Goal: Task Accomplishment & Management: Use online tool/utility

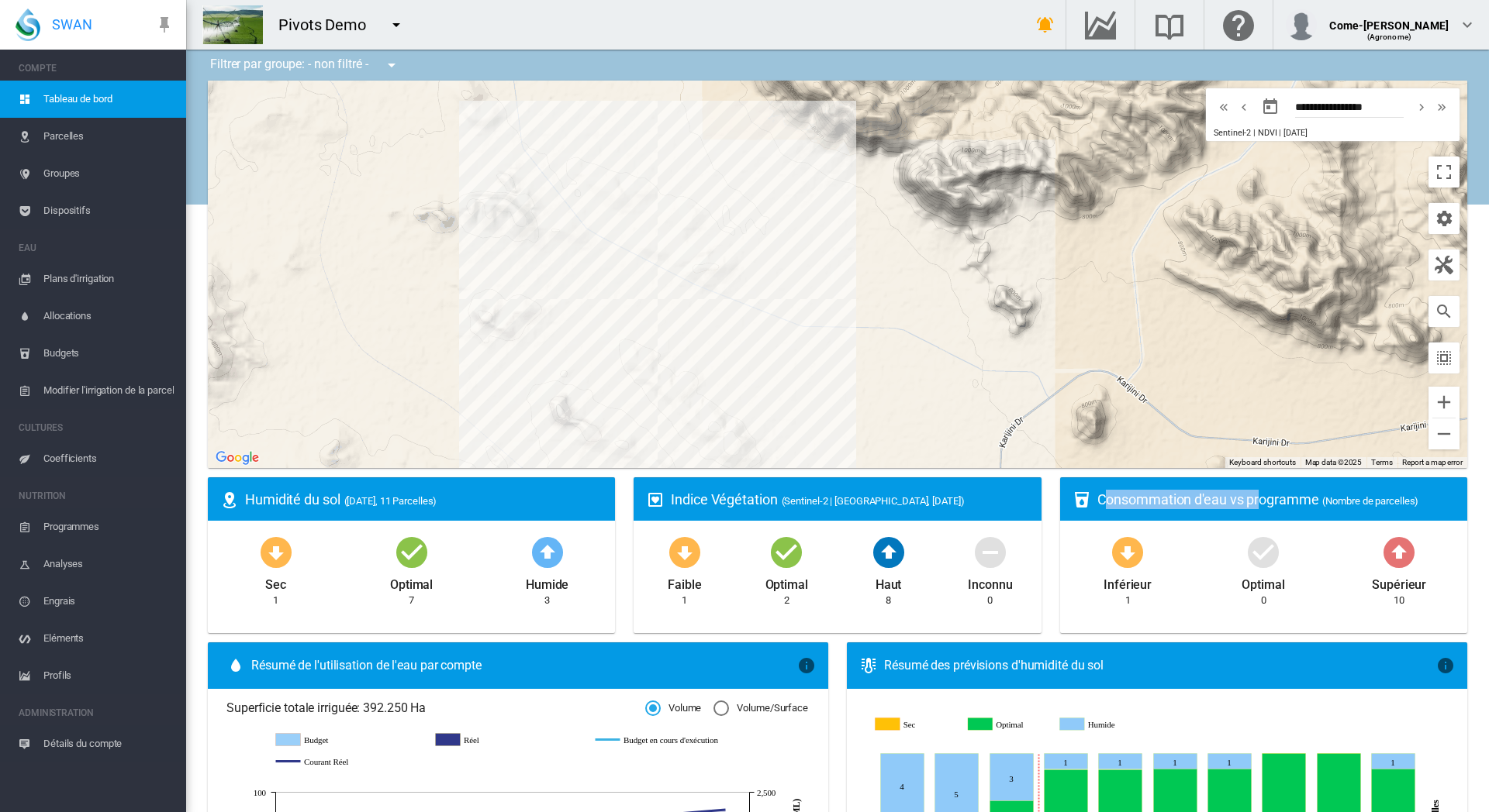
drag, startPoint x: 1103, startPoint y: 503, endPoint x: 1262, endPoint y: 504, distance: 159.0
click at [1262, 504] on div "Consommation d'eau vs programme (Nombre de parcelles)" at bounding box center [1275, 499] width 357 height 19
click at [1240, 497] on div "Consommation d'eau vs programme (Nombre de parcelles)" at bounding box center [1275, 499] width 357 height 19
drag, startPoint x: 1241, startPoint y: 497, endPoint x: 1317, endPoint y: 500, distance: 76.1
click at [1317, 500] on div "Consommation d'eau vs programme (Nombre de parcelles)" at bounding box center [1275, 499] width 357 height 19
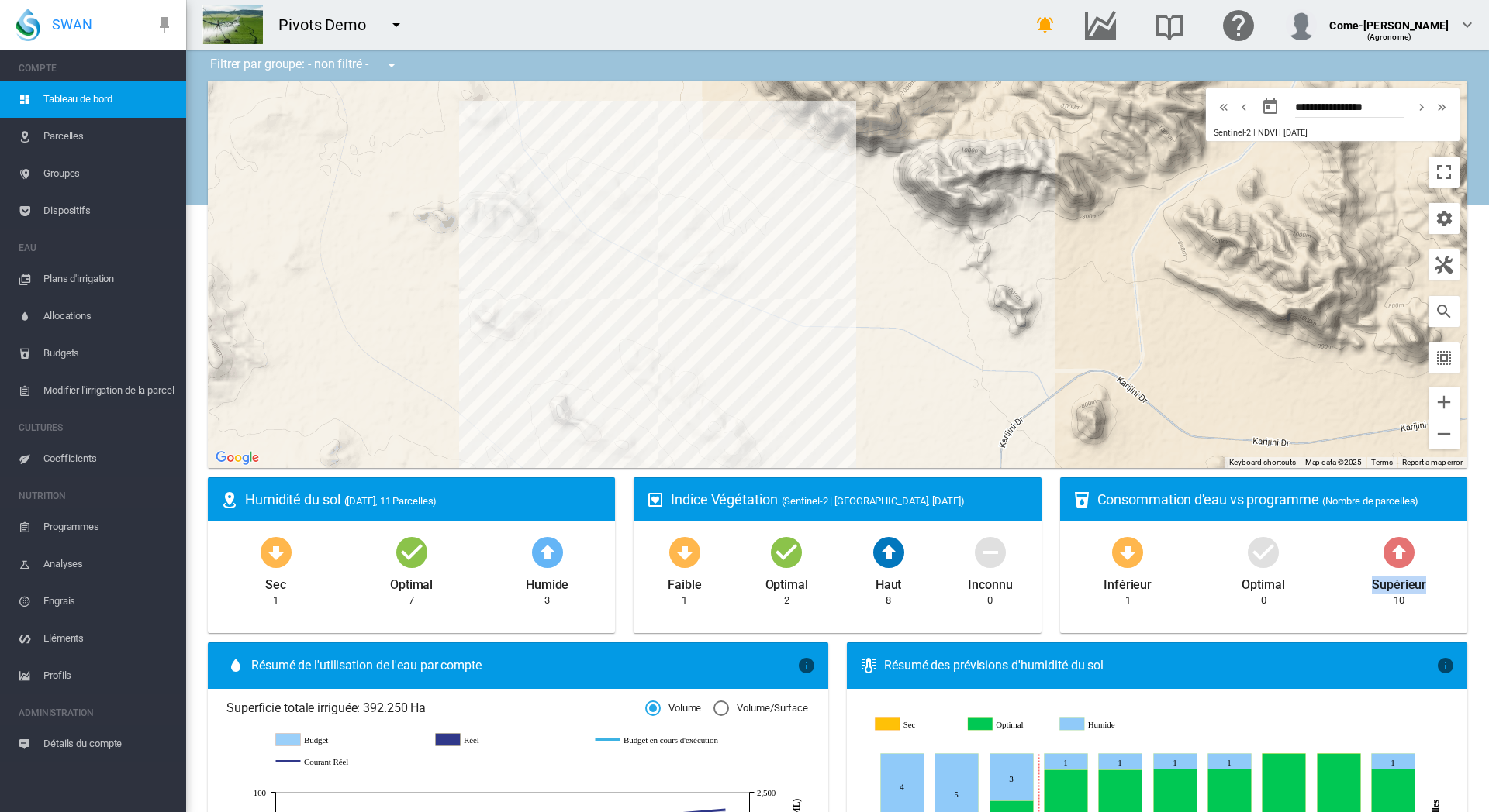
drag, startPoint x: 1417, startPoint y: 600, endPoint x: 1370, endPoint y: 582, distance: 50.3
click at [1370, 582] on div "Supérieur 10" at bounding box center [1398, 571] width 135 height 75
click at [98, 274] on span "Plans d'irrigation" at bounding box center [109, 278] width 131 height 37
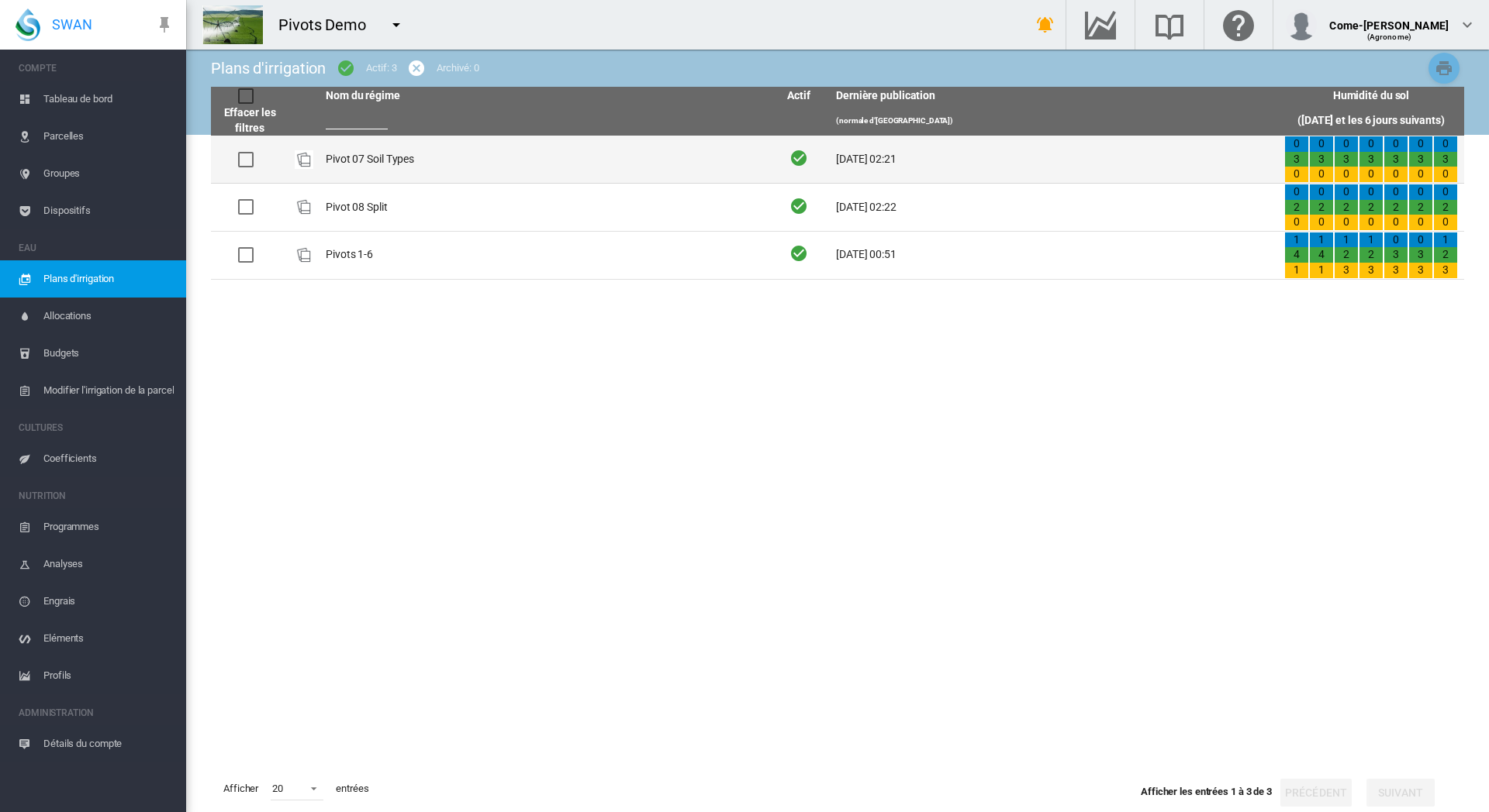
click at [289, 153] on td at bounding box center [304, 159] width 31 height 48
click at [440, 157] on td "Pivot 07 Soil Types" at bounding box center [543, 159] width 448 height 48
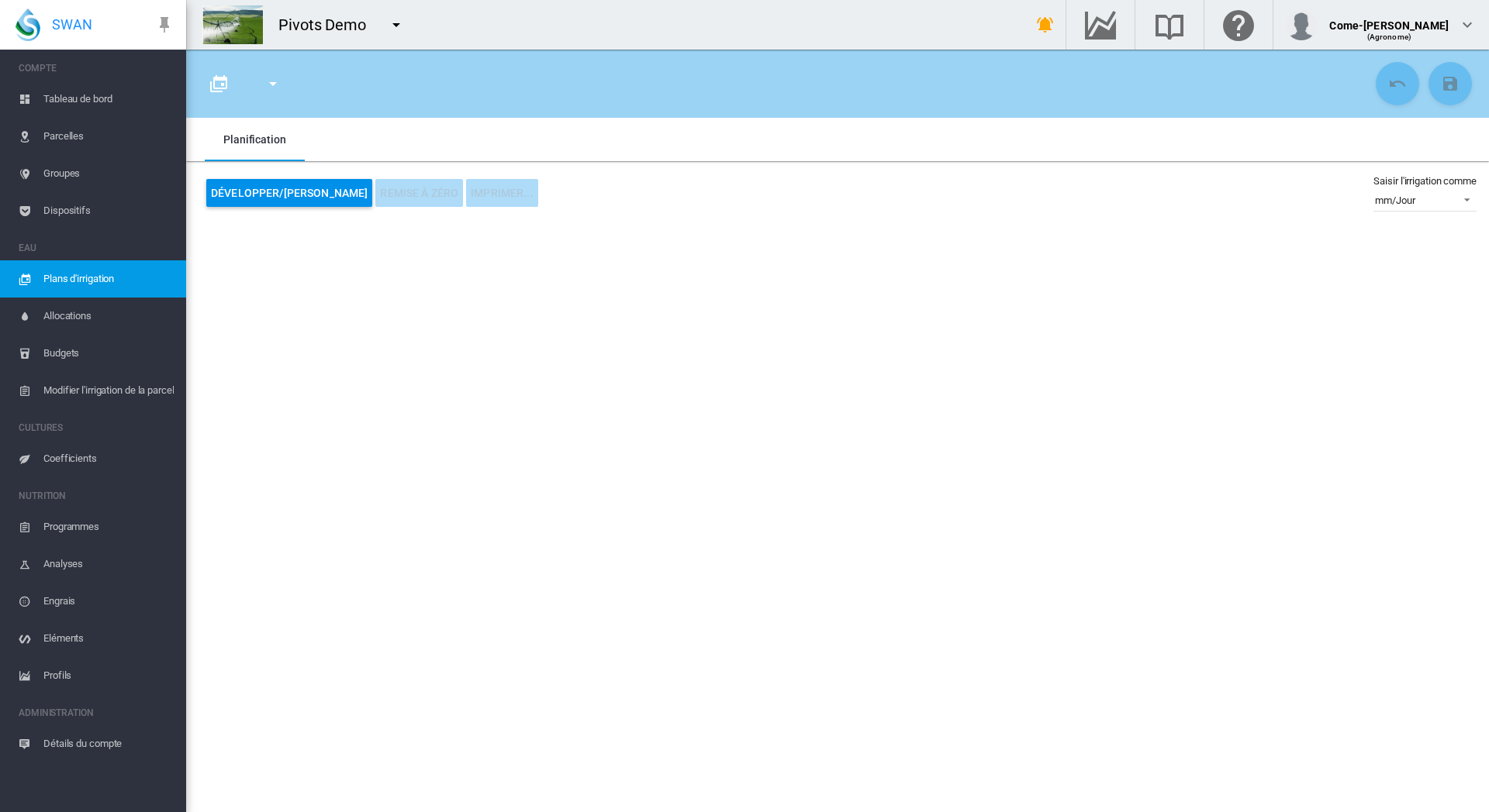
click at [247, 72] on div at bounding box center [274, 84] width 69 height 44
click at [272, 85] on md-icon "icon-menu-down" at bounding box center [274, 84] width 19 height 19
click at [254, 83] on md-backdrop at bounding box center [744, 406] width 1489 height 812
click at [71, 389] on span "Modifier l'irrigation de la parcelle" at bounding box center [109, 390] width 131 height 37
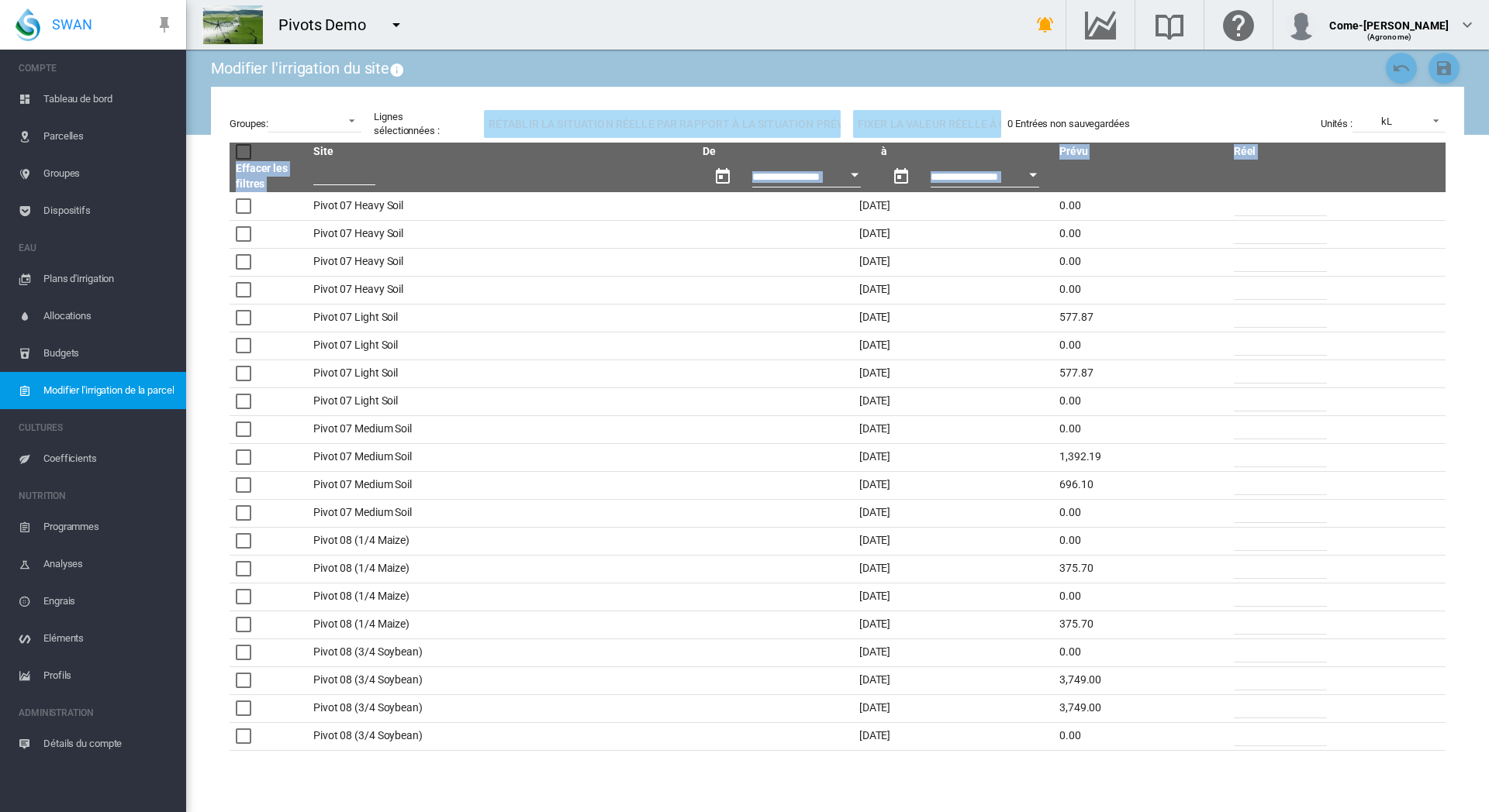
drag, startPoint x: 1095, startPoint y: 165, endPoint x: 1066, endPoint y: 152, distance: 31.8
click at [1066, 152] on thead "**********" at bounding box center [837, 168] width 1215 height 50
click at [1089, 160] on th "Prévu" at bounding box center [1140, 152] width 174 height 19
click at [848, 179] on button "Open calendar" at bounding box center [854, 174] width 28 height 28
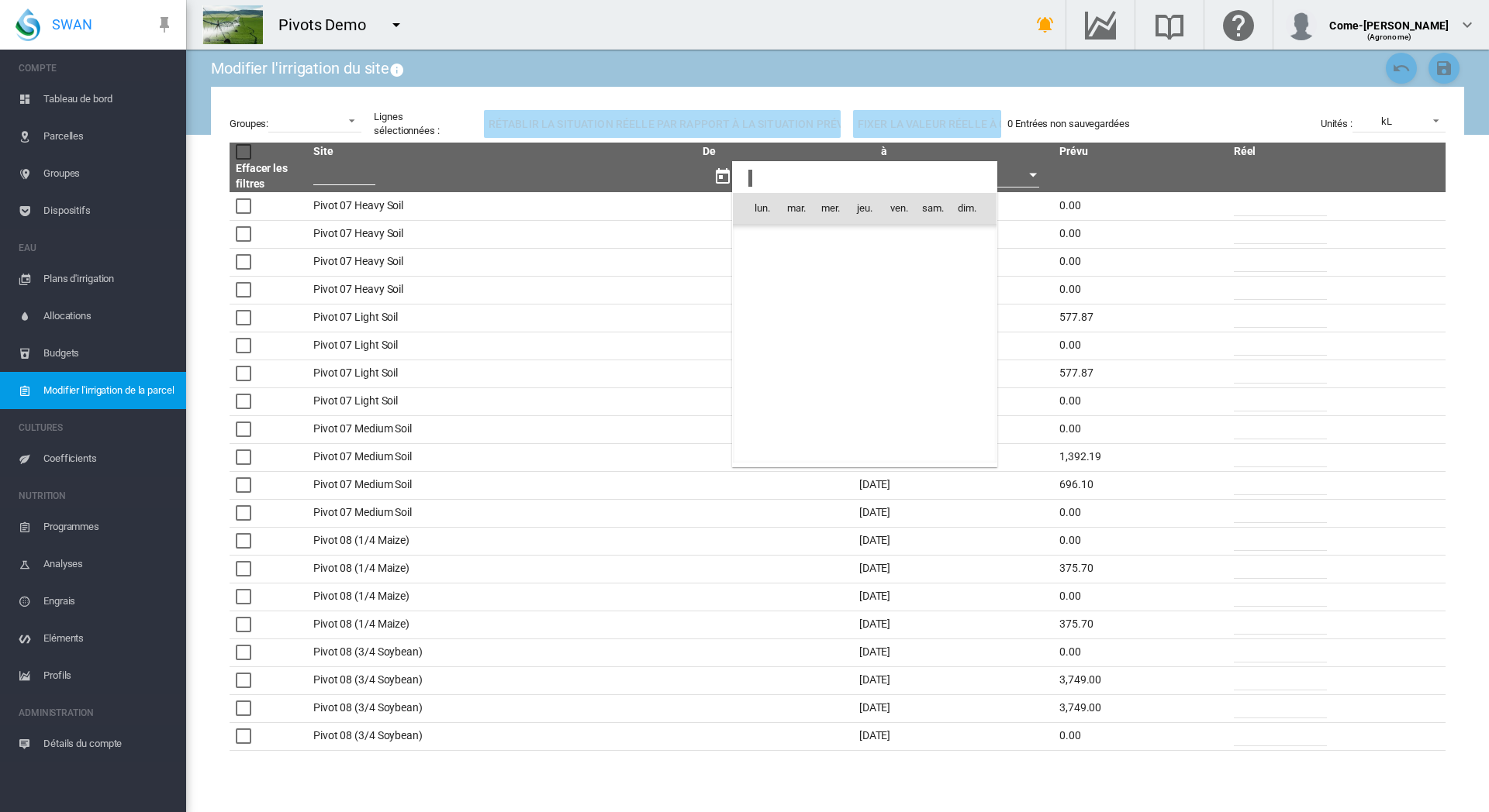
scroll to position [38413, 0]
click at [906, 240] on span "1" at bounding box center [898, 241] width 31 height 31
type input "**********"
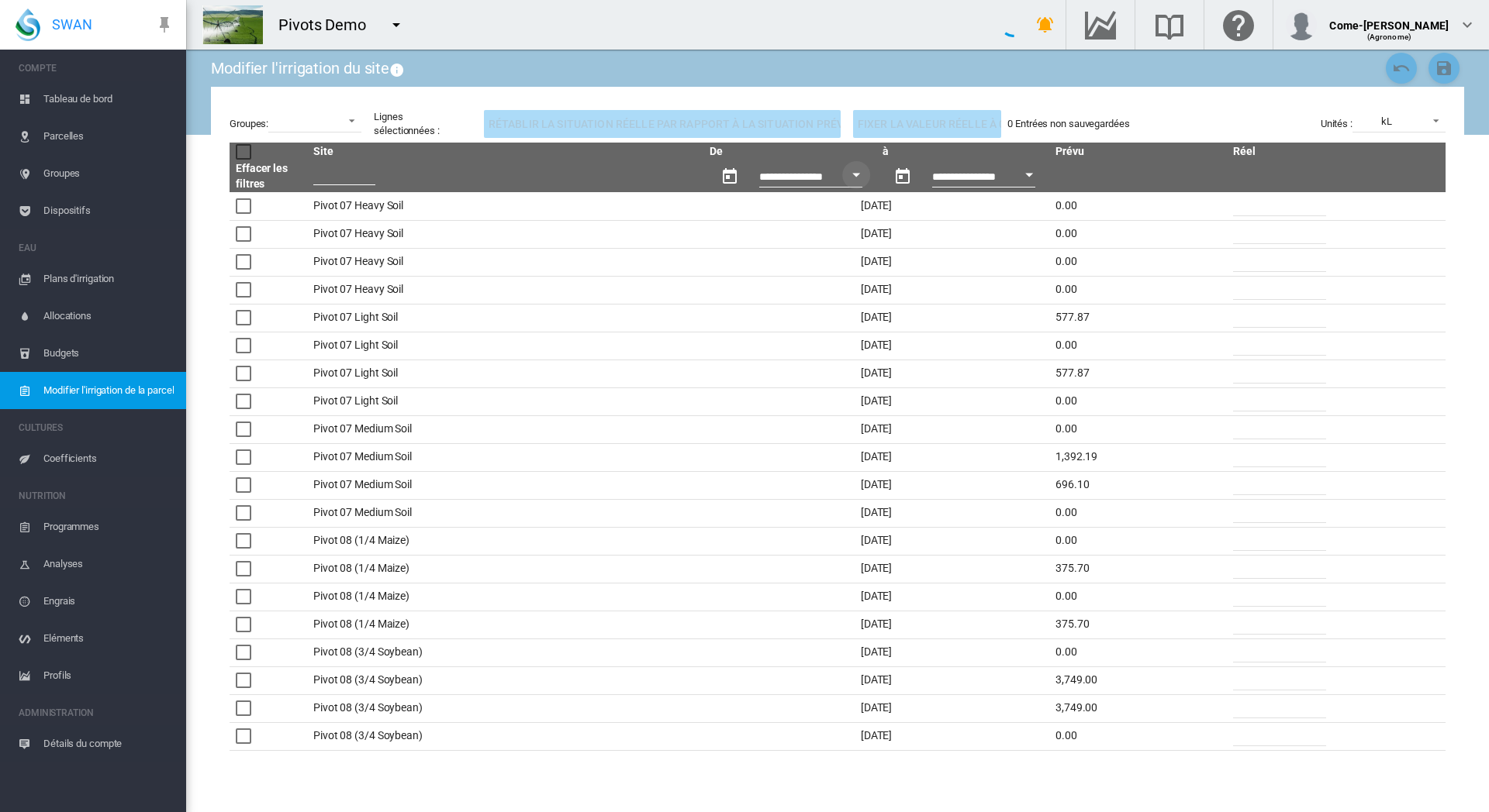
type input "*"
type input "******"
type input "*"
type input "*******"
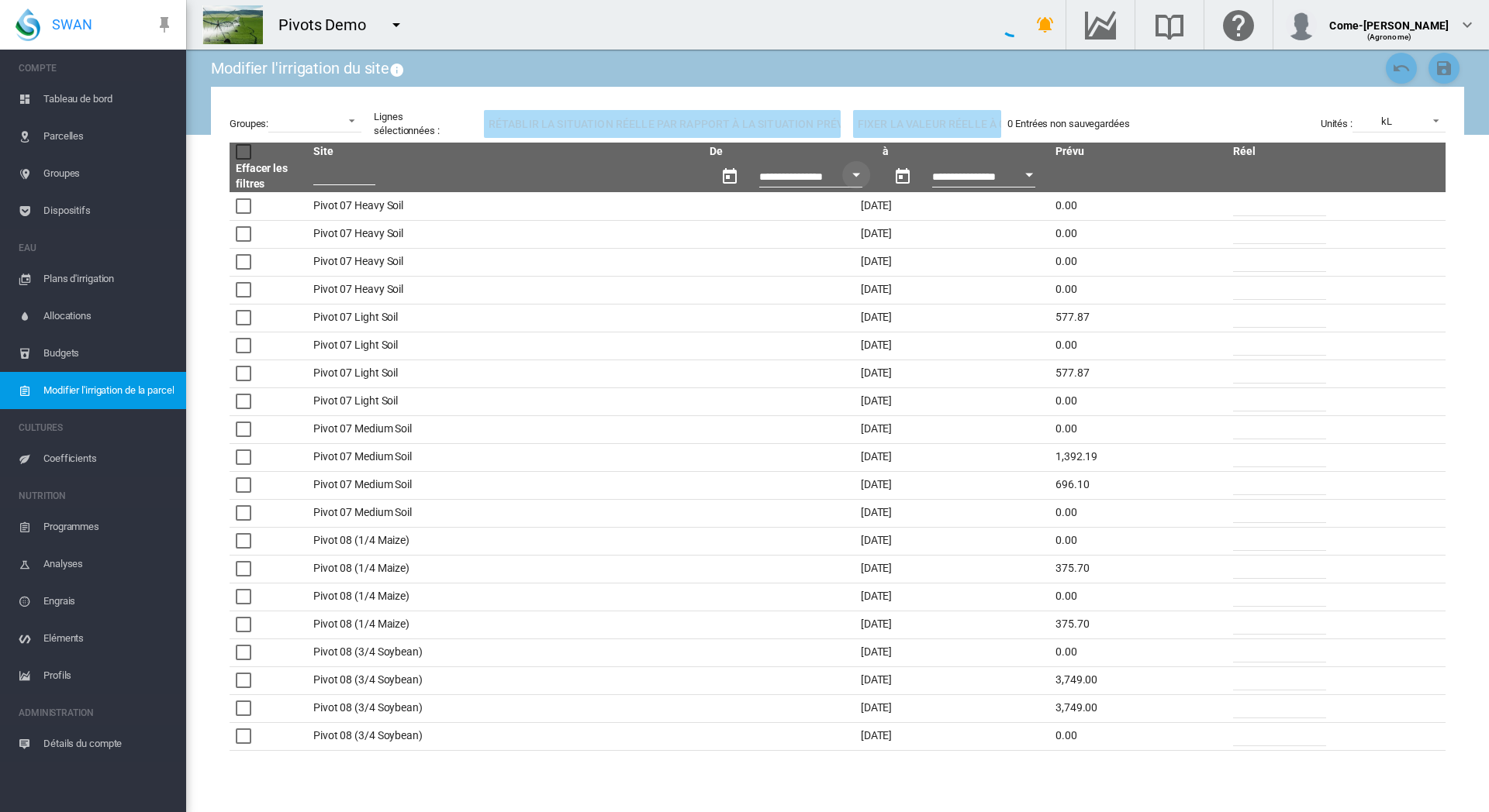
type input "*"
click at [101, 312] on span "Allocations" at bounding box center [109, 315] width 131 height 37
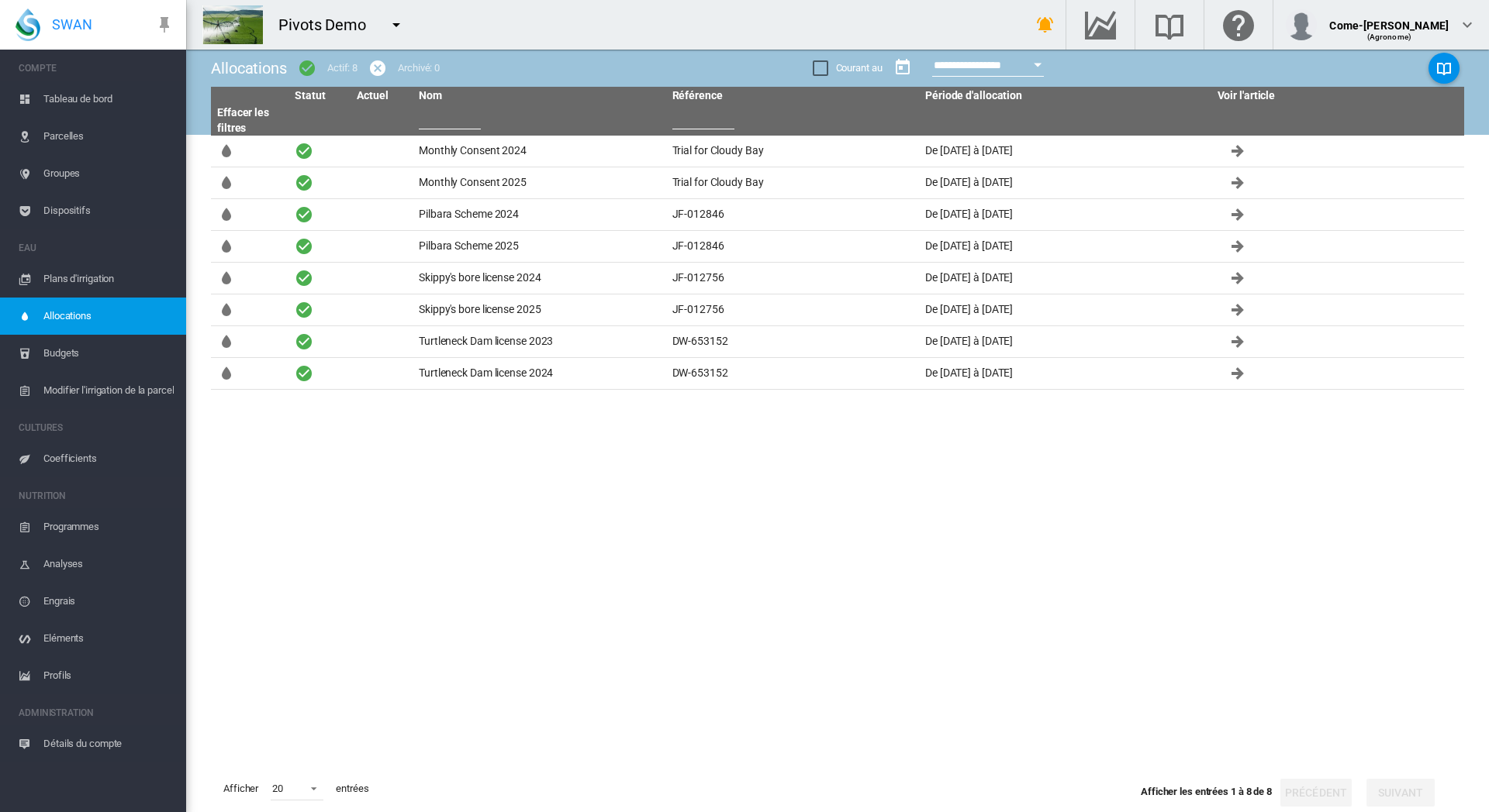
click at [106, 274] on span "Plans d'irrigation" at bounding box center [109, 278] width 131 height 37
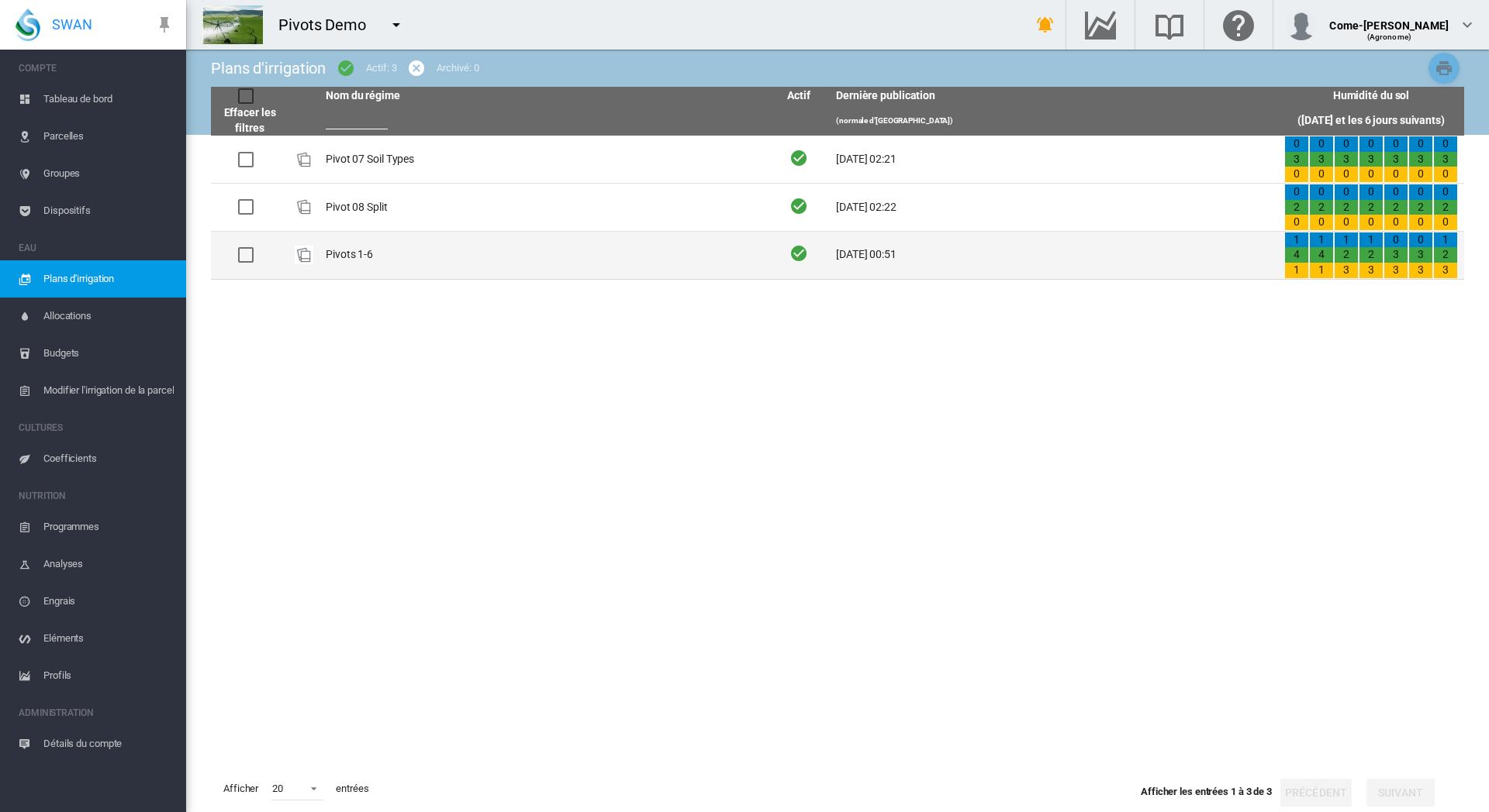
click at [363, 263] on td "Pivots 1-6" at bounding box center [543, 255] width 448 height 48
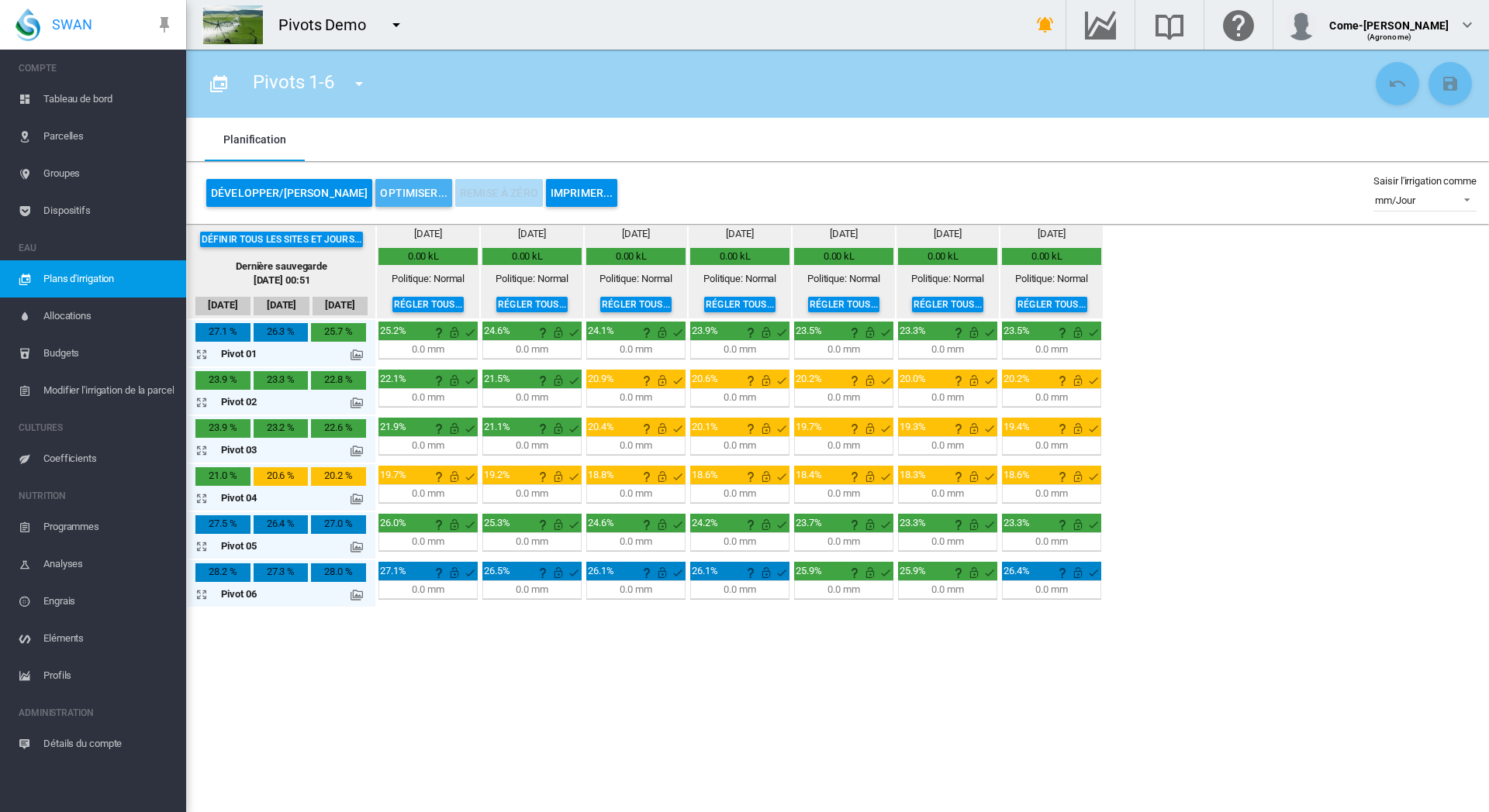
click at [378, 197] on button "OPTIMISER..." at bounding box center [414, 193] width 77 height 28
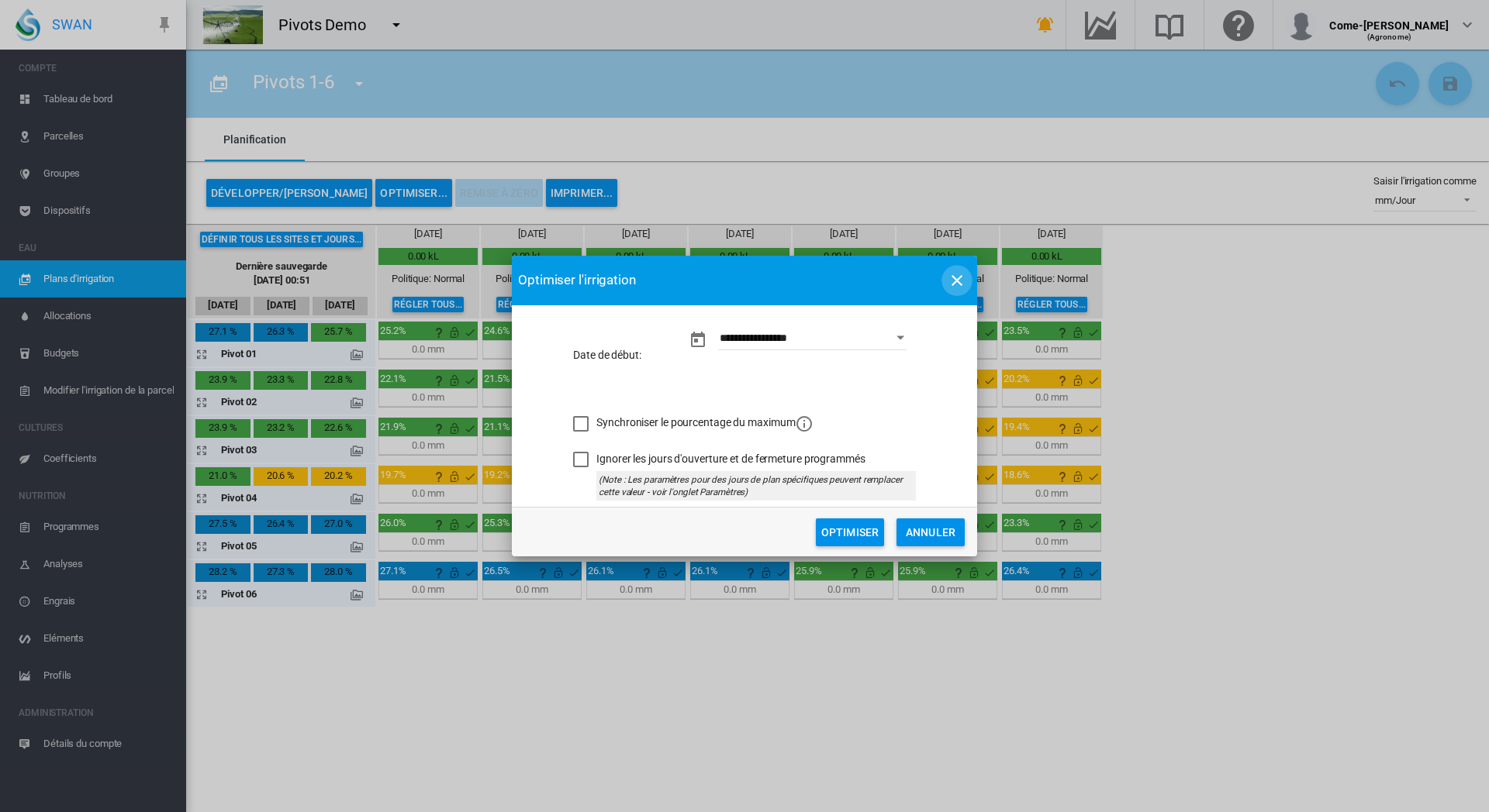
click at [957, 284] on md-icon "icon-close" at bounding box center [957, 281] width 19 height 19
